Goal: Information Seeking & Learning: Learn about a topic

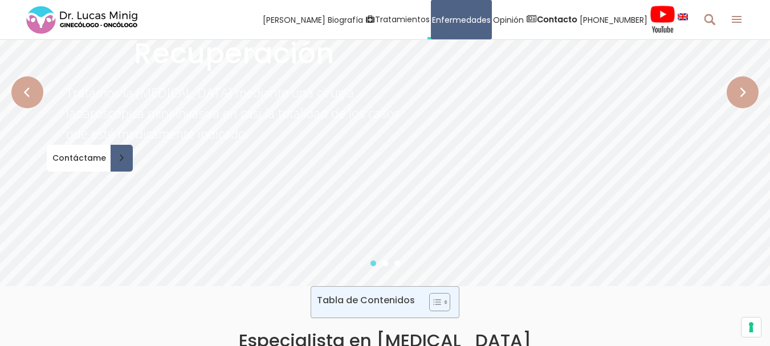
scroll to position [228, 0]
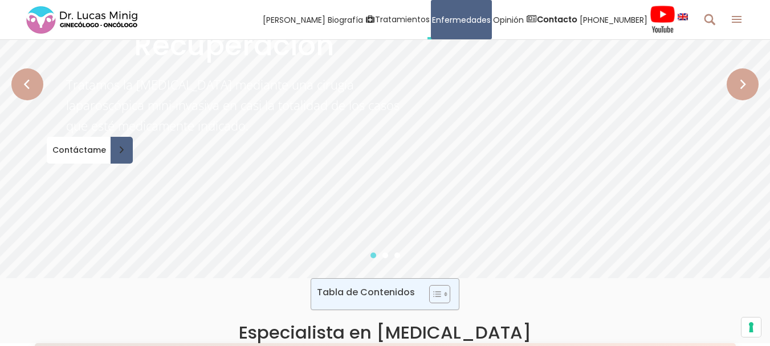
click at [388, 255] on rs-bullets at bounding box center [385, 255] width 30 height 6
click at [385, 255] on rs-bullet at bounding box center [385, 255] width 6 height 6
click at [395, 255] on rs-bullet at bounding box center [397, 255] width 6 height 6
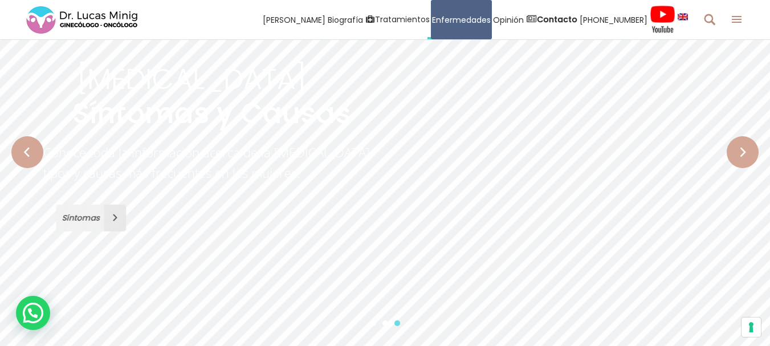
scroll to position [171, 0]
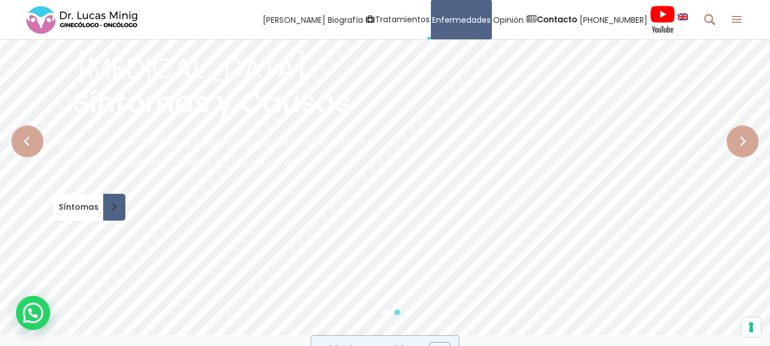
drag, startPoint x: 32, startPoint y: 143, endPoint x: 60, endPoint y: 148, distance: 28.9
click at [32, 143] on rs-arrow at bounding box center [27, 141] width 32 height 32
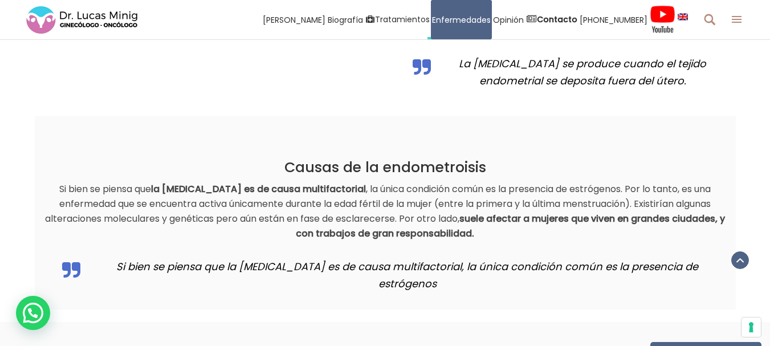
scroll to position [1254, 0]
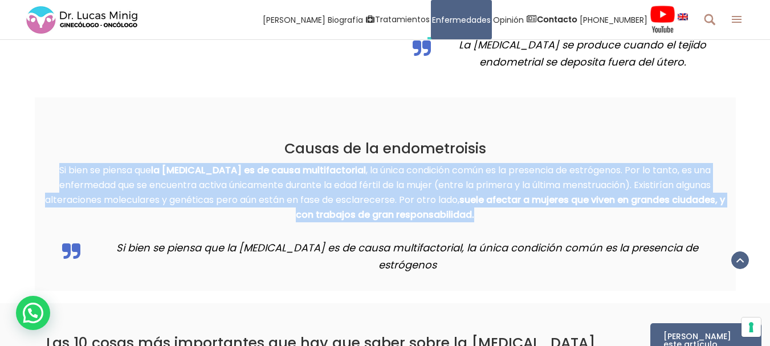
drag, startPoint x: 46, startPoint y: 167, endPoint x: 548, endPoint y: 233, distance: 505.9
click at [548, 233] on div "Causas de la endometroisis Si bien se piensa que la [MEDICAL_DATA] es de causa …" at bounding box center [385, 209] width 684 height 139
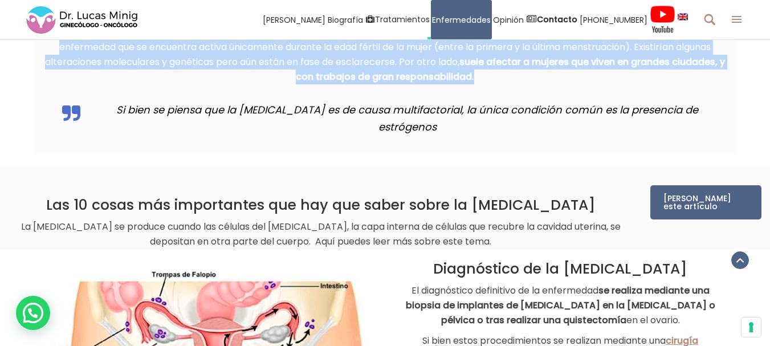
scroll to position [1425, 0]
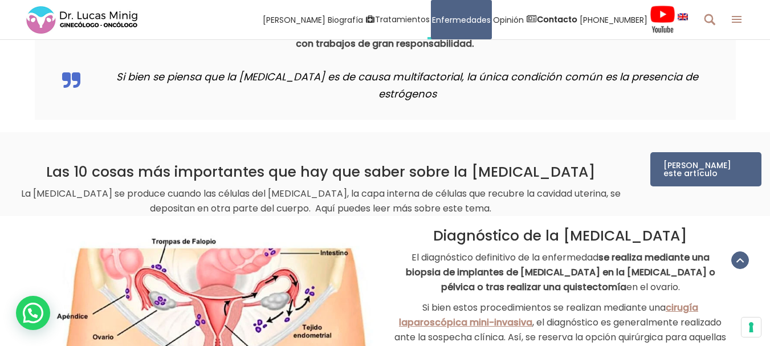
click at [206, 85] on p "Si bien se piensa que la [MEDICAL_DATA] es de causa multifactorial, la única co…" at bounding box center [407, 85] width 639 height 34
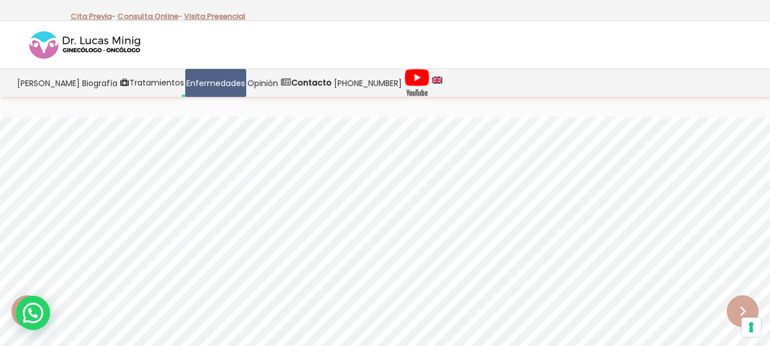
scroll to position [0, 0]
